Goal: Task Accomplishment & Management: Manage account settings

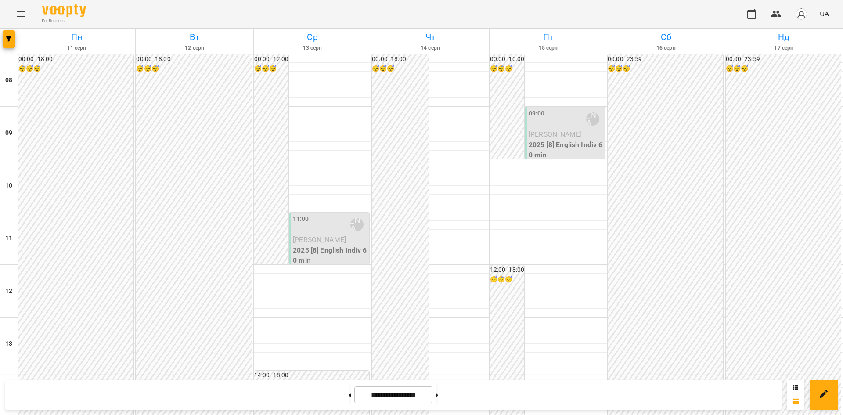
scroll to position [469, 0]
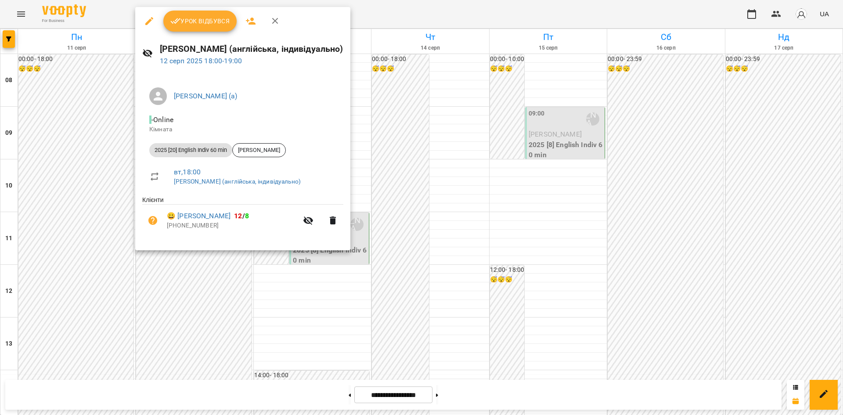
click at [182, 16] on span "Урок відбувся" at bounding box center [200, 21] width 60 height 11
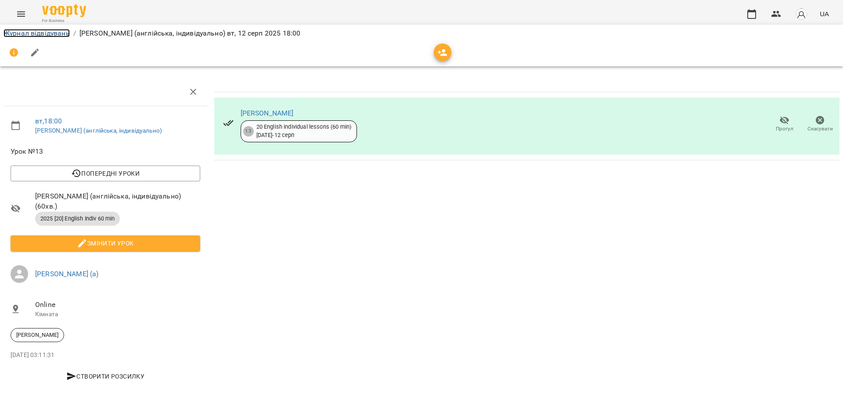
click at [52, 32] on link "Журнал відвідувань" at bounding box center [37, 33] width 66 height 8
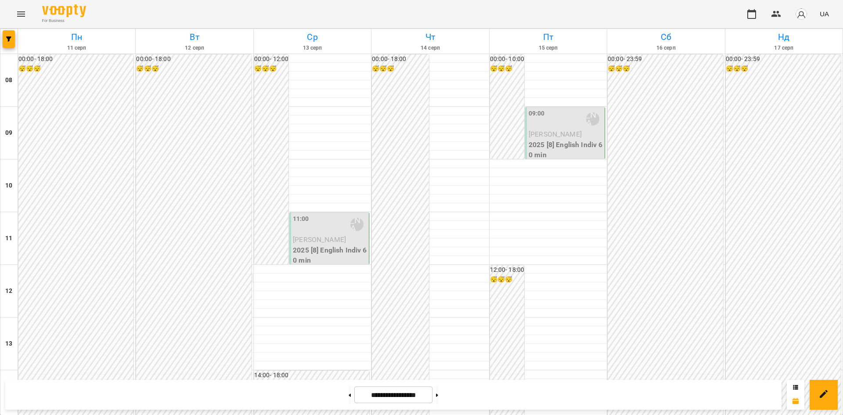
scroll to position [469, 0]
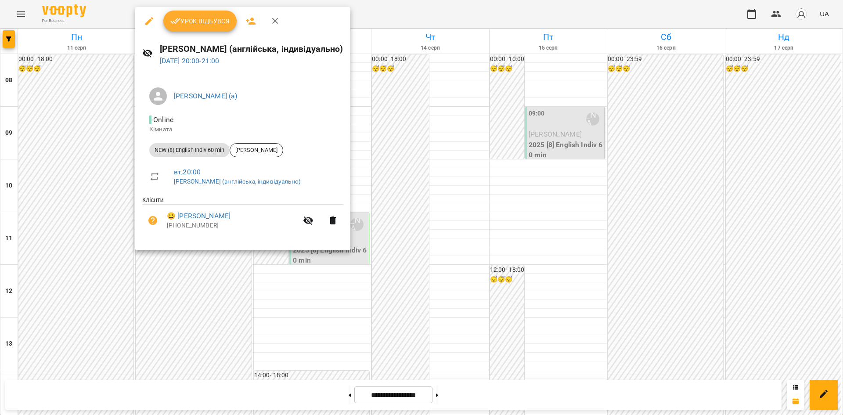
click at [204, 25] on span "Урок відбувся" at bounding box center [200, 21] width 60 height 11
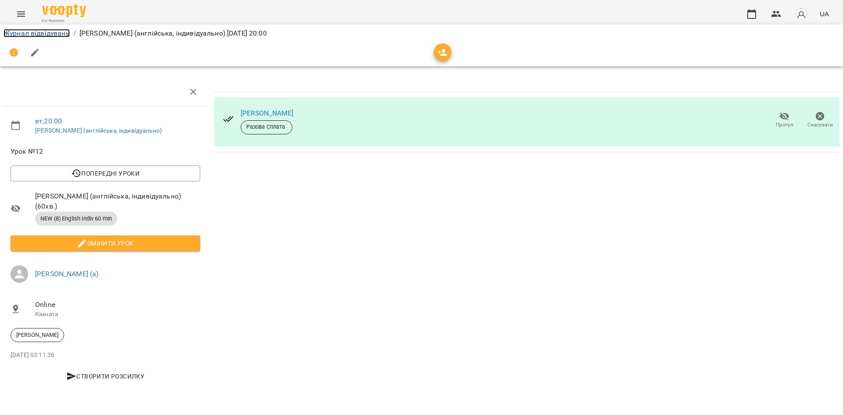
click at [32, 31] on link "Журнал відвідувань" at bounding box center [37, 33] width 66 height 8
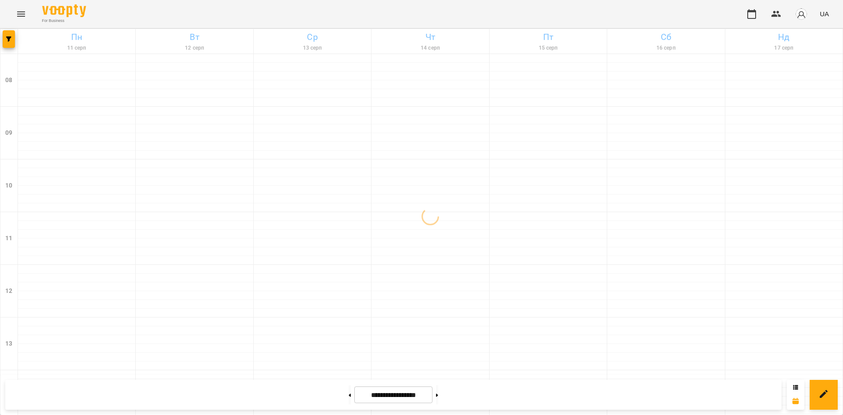
scroll to position [88, 0]
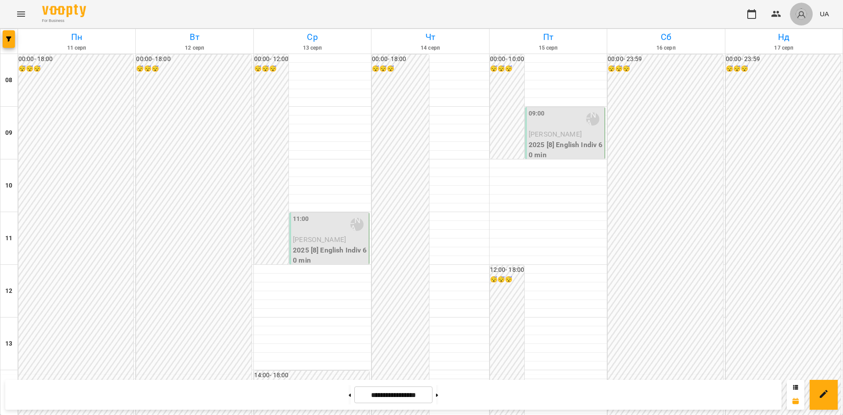
click at [800, 14] on img "button" at bounding box center [801, 14] width 12 height 12
click at [798, 32] on span "[PERSON_NAME] (а)" at bounding box center [805, 33] width 59 height 11
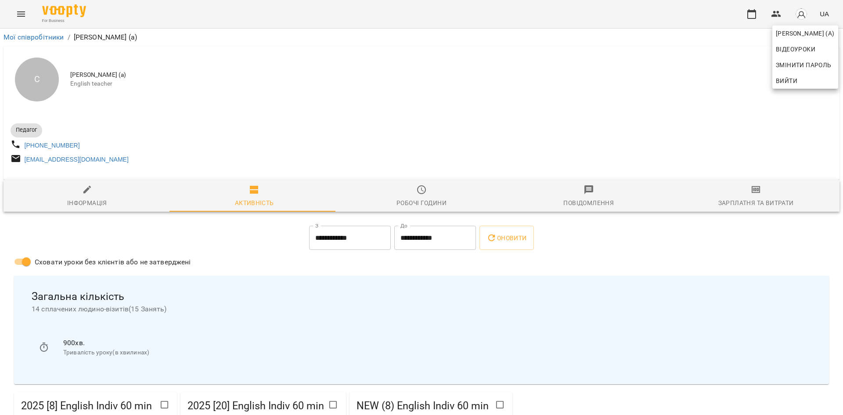
click at [179, 332] on div at bounding box center [421, 207] width 843 height 415
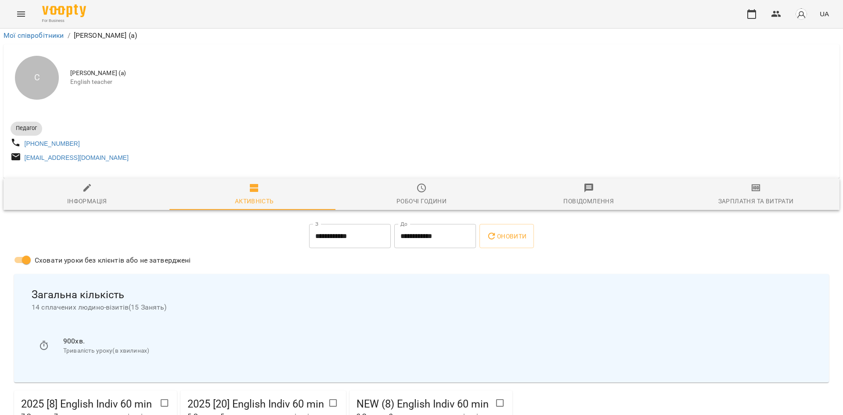
scroll to position [219, 0]
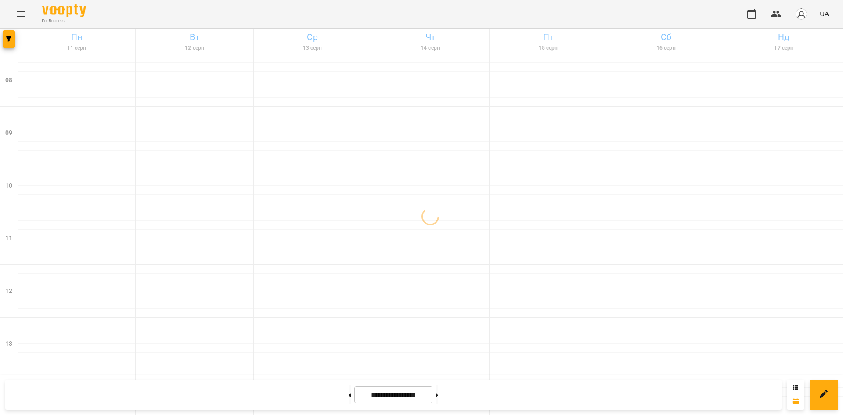
scroll to position [176, 0]
click at [349, 393] on button at bounding box center [350, 394] width 2 height 19
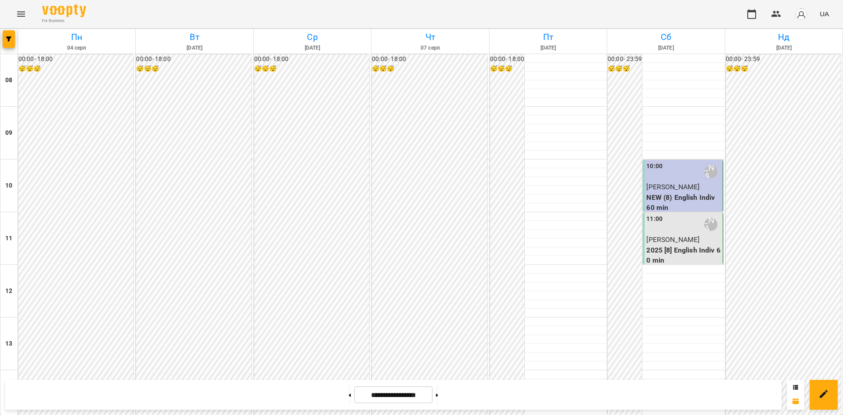
scroll to position [88, 0]
click at [438, 395] on button at bounding box center [437, 394] width 2 height 19
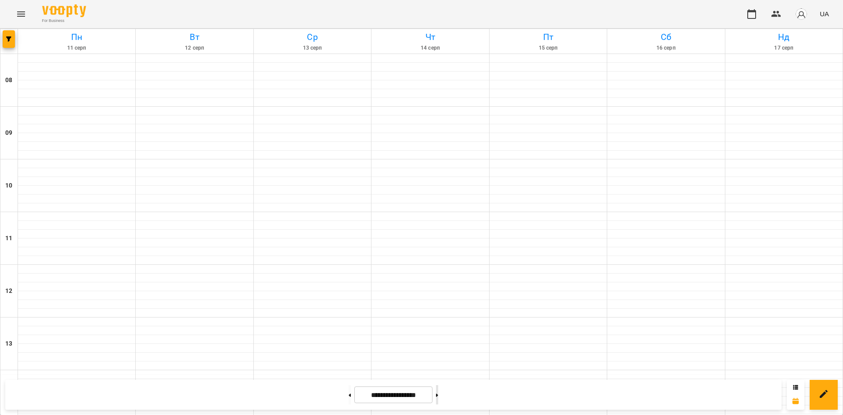
type input "**********"
